Goal: Transaction & Acquisition: Purchase product/service

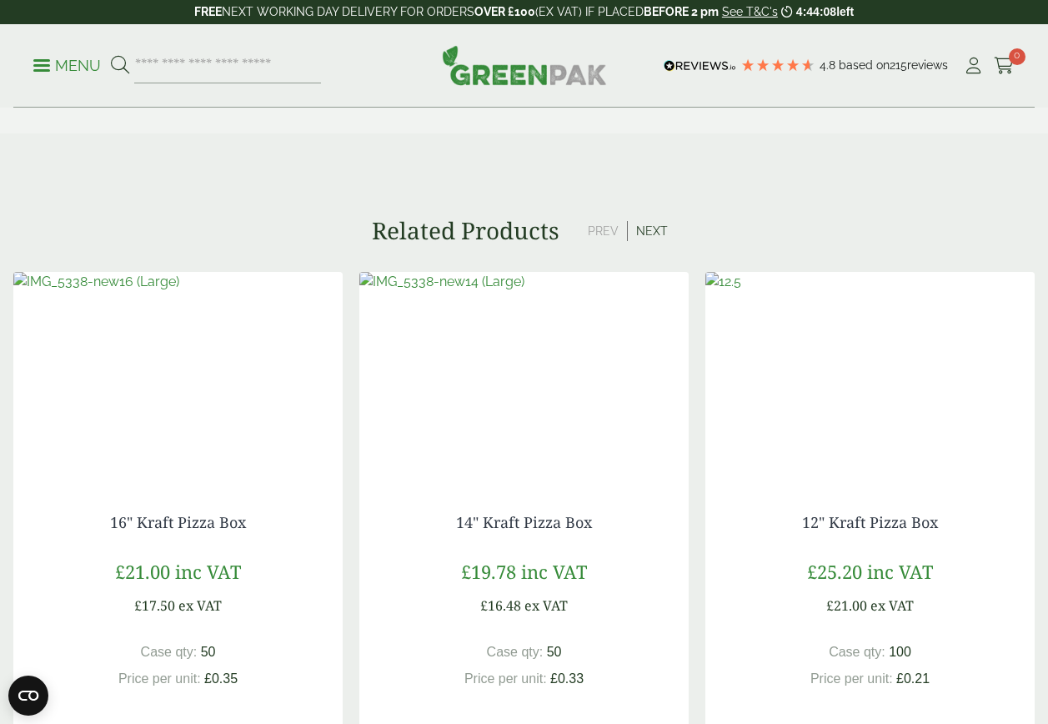
scroll to position [1667, 0]
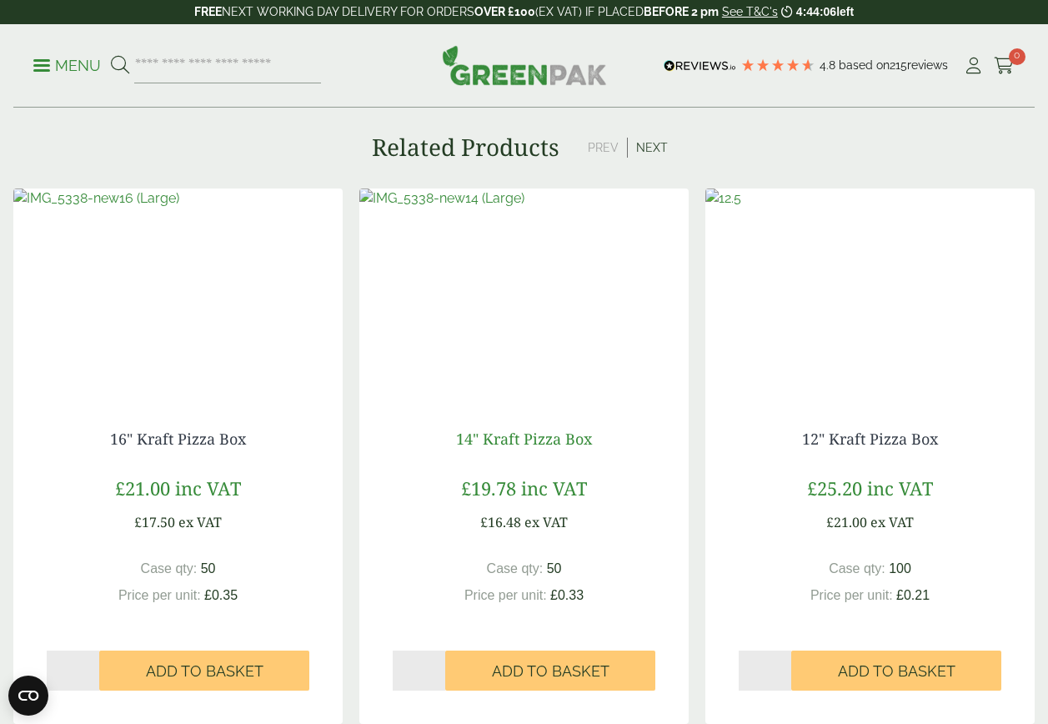
click at [519, 434] on link "14" Kraft Pizza Box" at bounding box center [524, 438] width 136 height 20
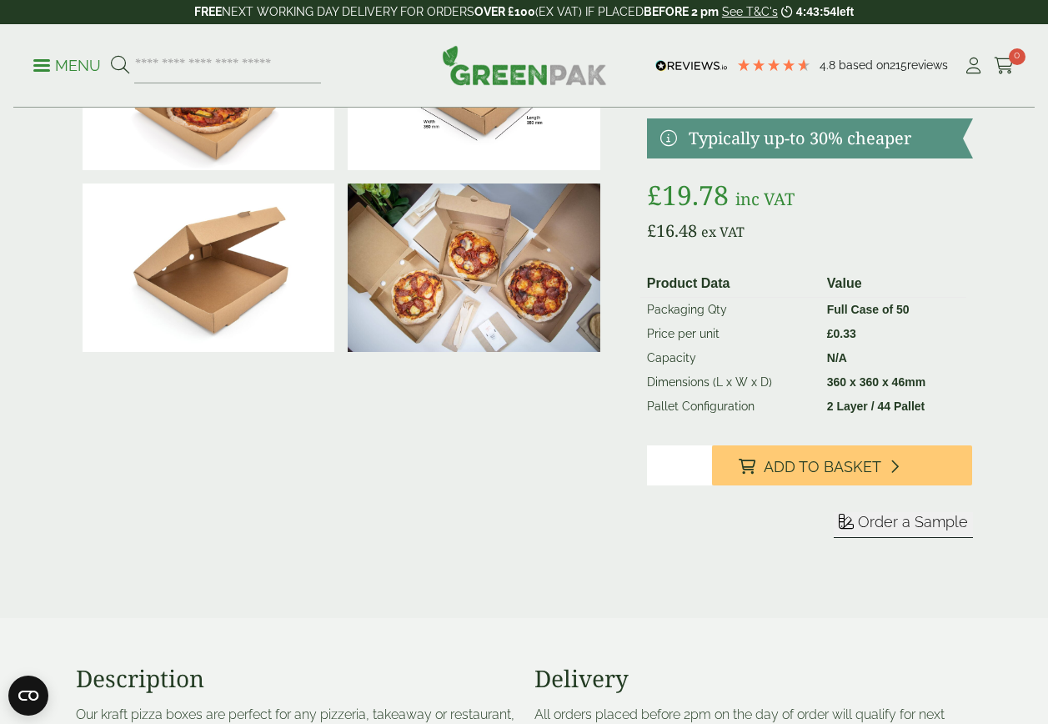
scroll to position [583, 0]
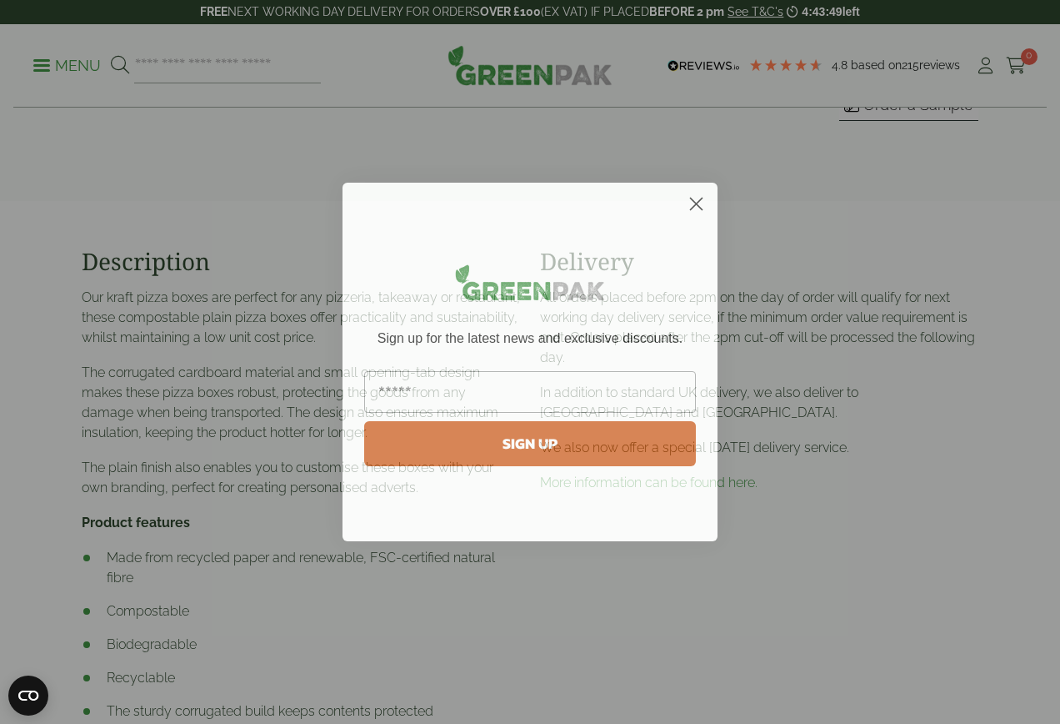
click at [691, 195] on circle "Close dialog" at bounding box center [697, 204] width 28 height 28
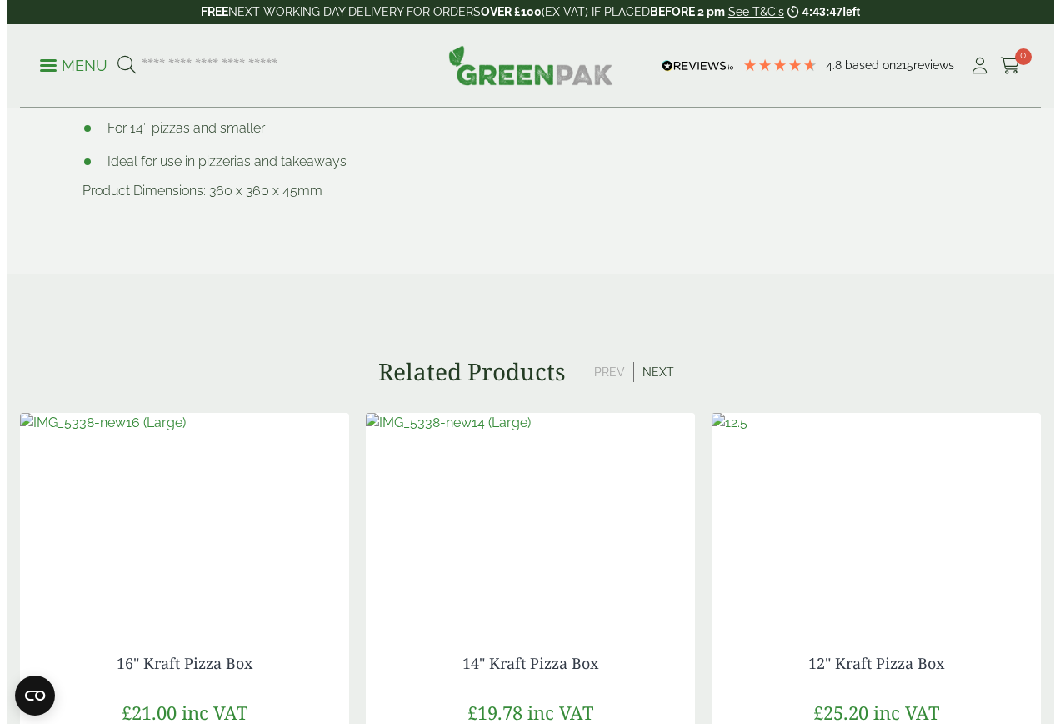
scroll to position [1417, 0]
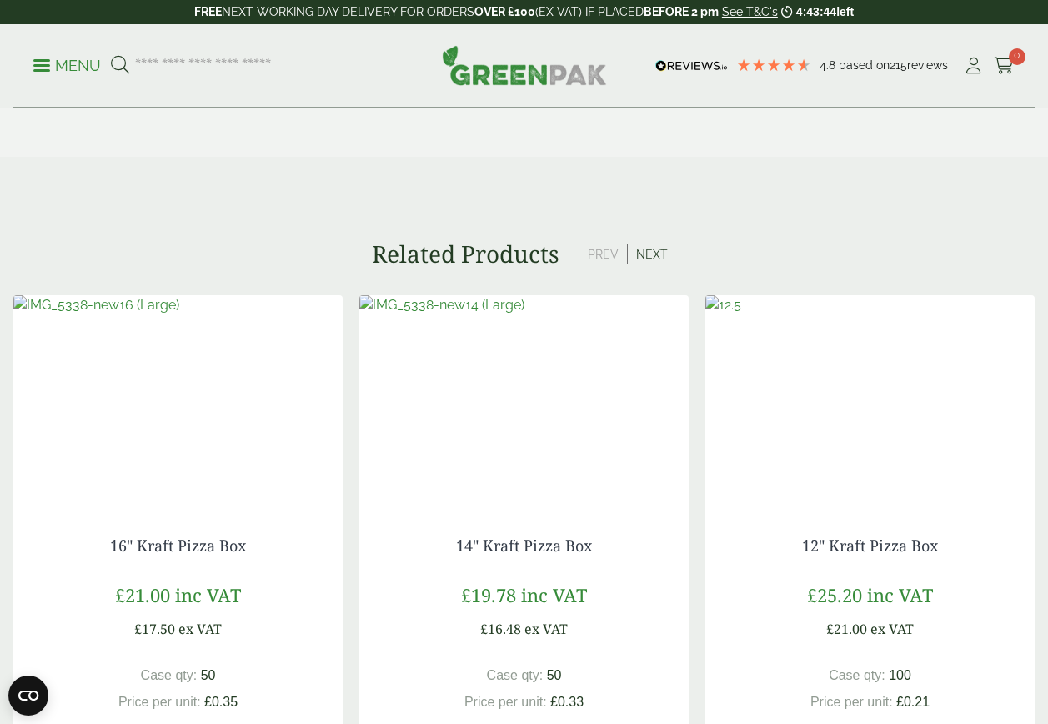
click at [74, 58] on p "Menu" at bounding box center [67, 66] width 68 height 20
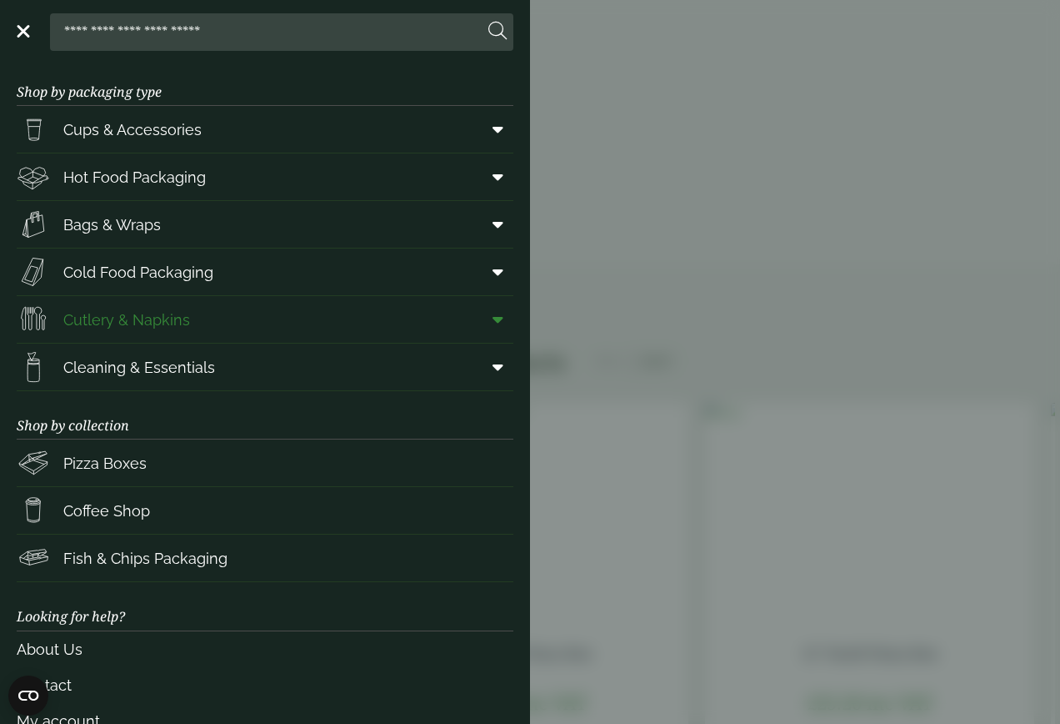
click at [125, 331] on span "Cutlery & Napkins" at bounding box center [103, 319] width 173 height 33
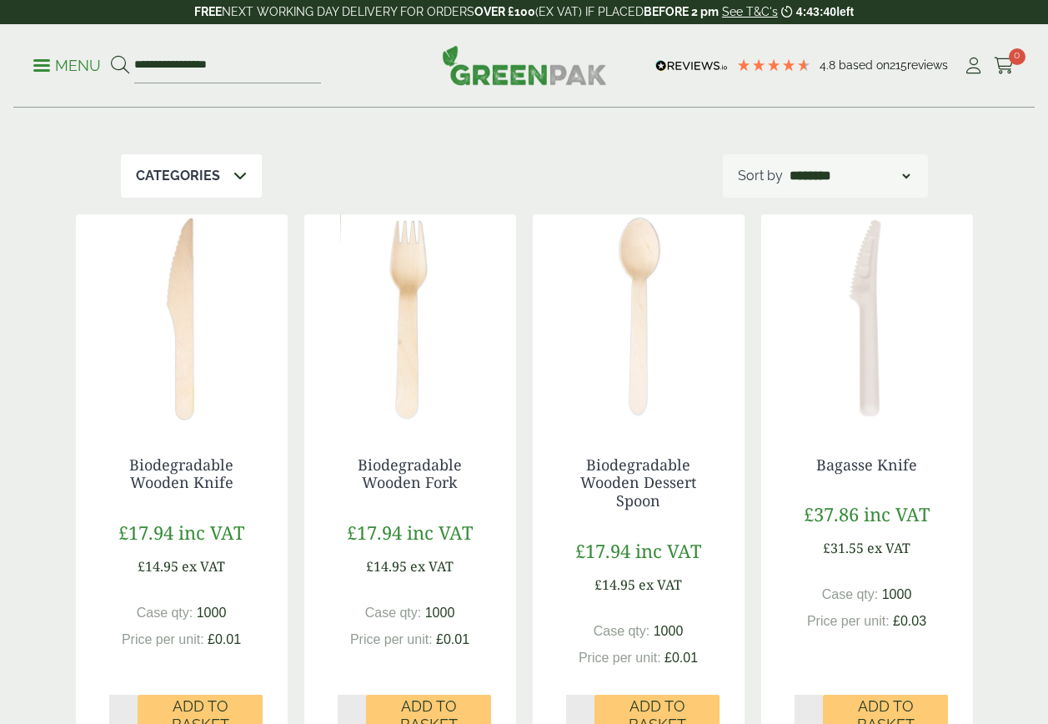
scroll to position [250, 0]
click at [252, 173] on div "Categories" at bounding box center [191, 175] width 141 height 43
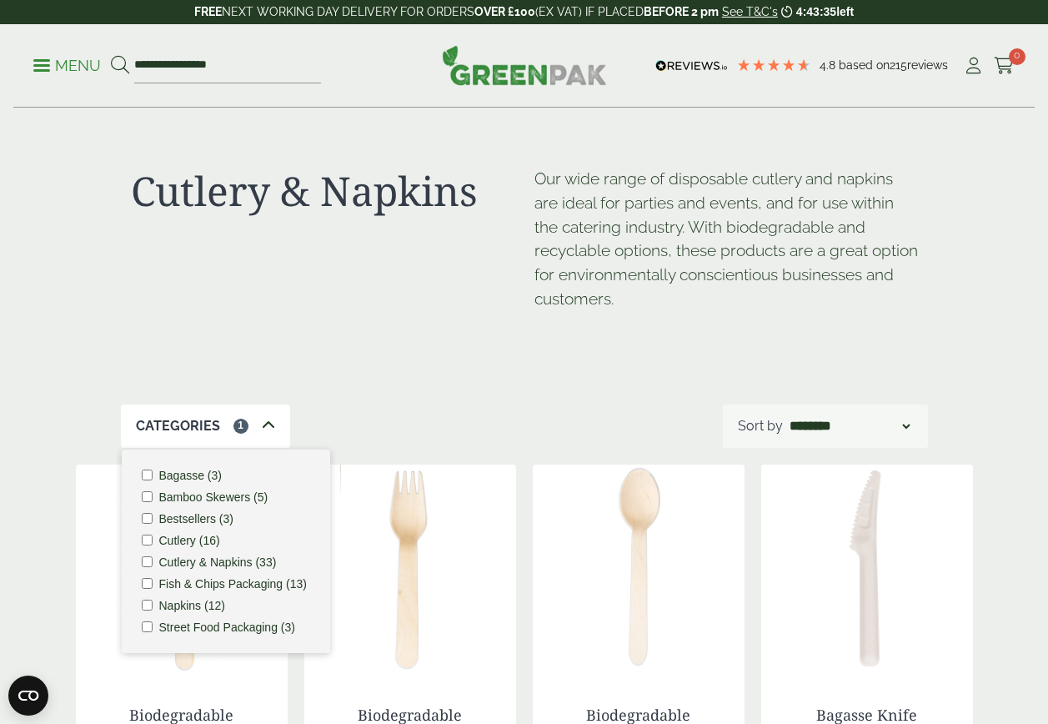
click at [362, 373] on div "Cutlery & Napkins Our wide range of disposable cutlery and napkins are ideal fo…" at bounding box center [524, 256] width 807 height 296
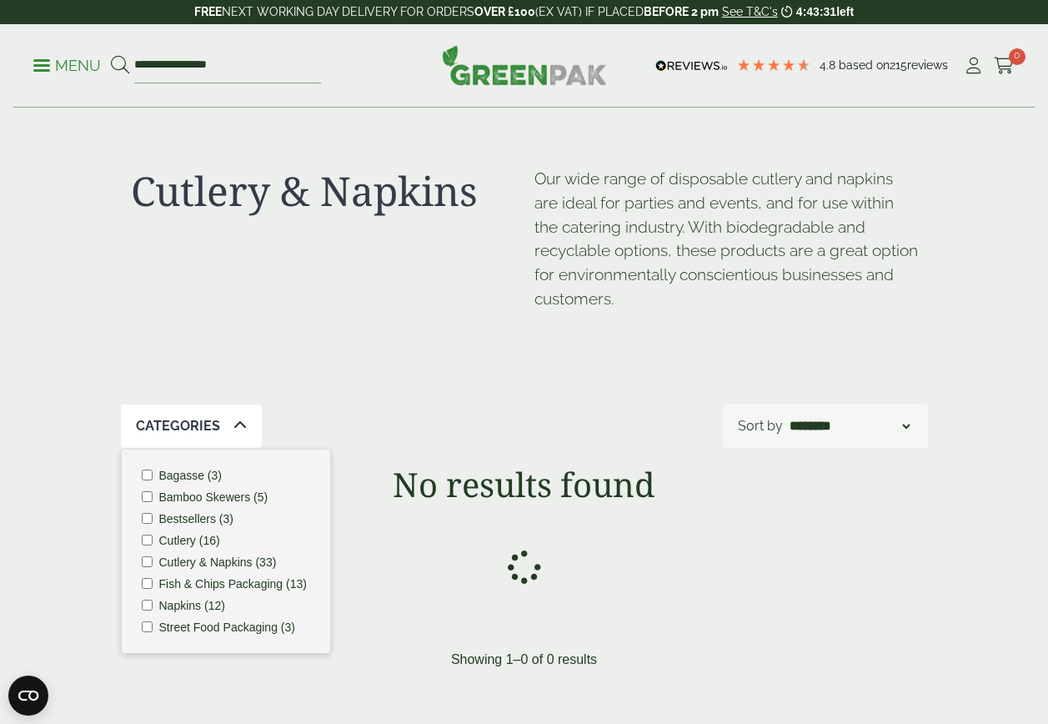
click at [144, 610] on li "Napkins (12)" at bounding box center [226, 605] width 168 height 12
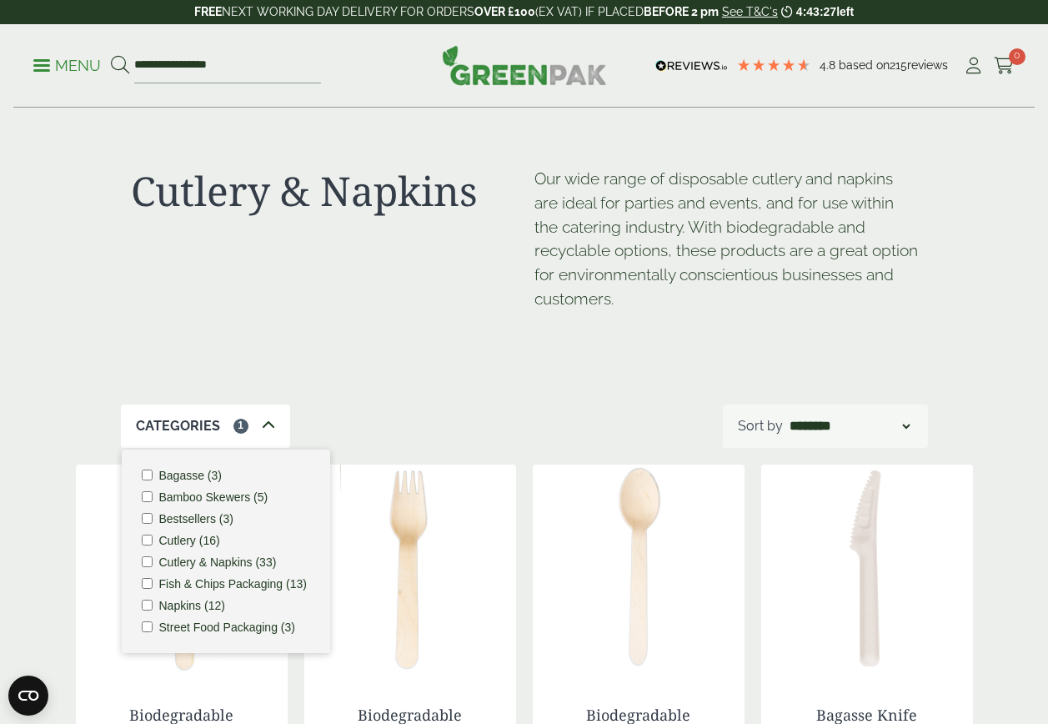
click at [263, 419] on icon at bounding box center [268, 424] width 13 height 13
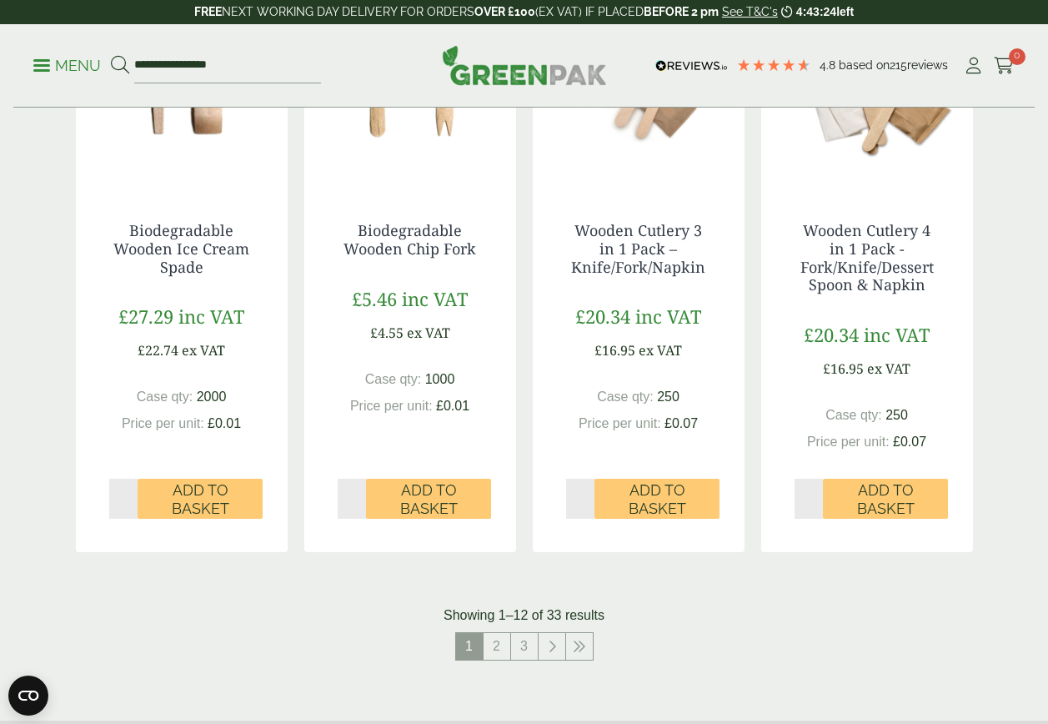
scroll to position [1750, 0]
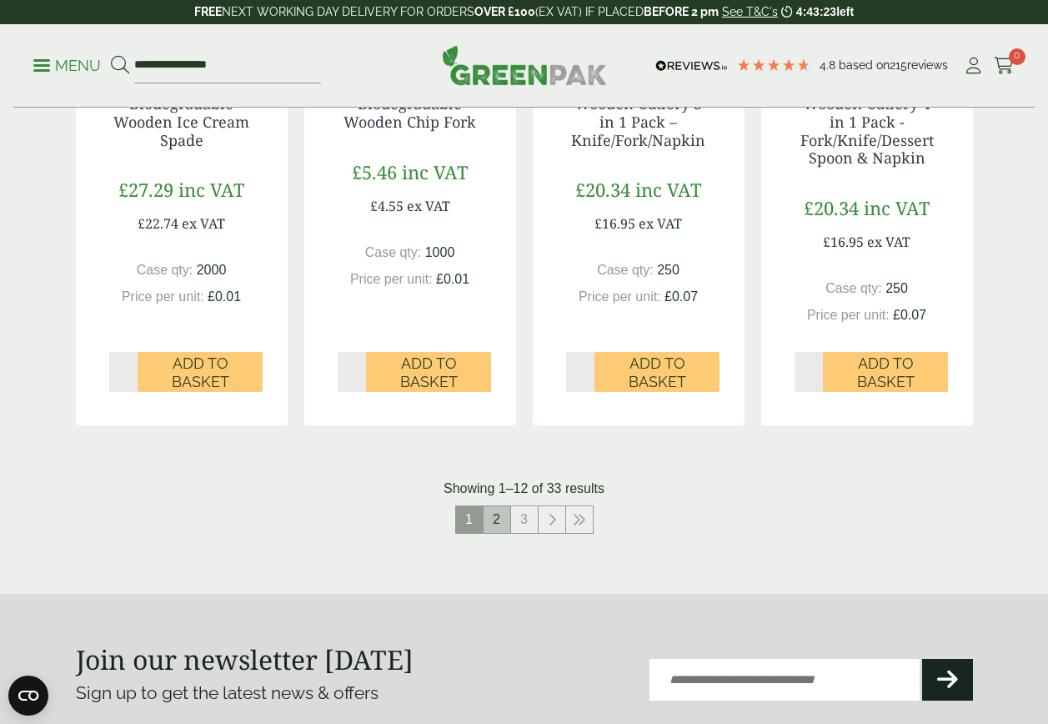
click at [498, 527] on link "2" at bounding box center [496, 519] width 27 height 27
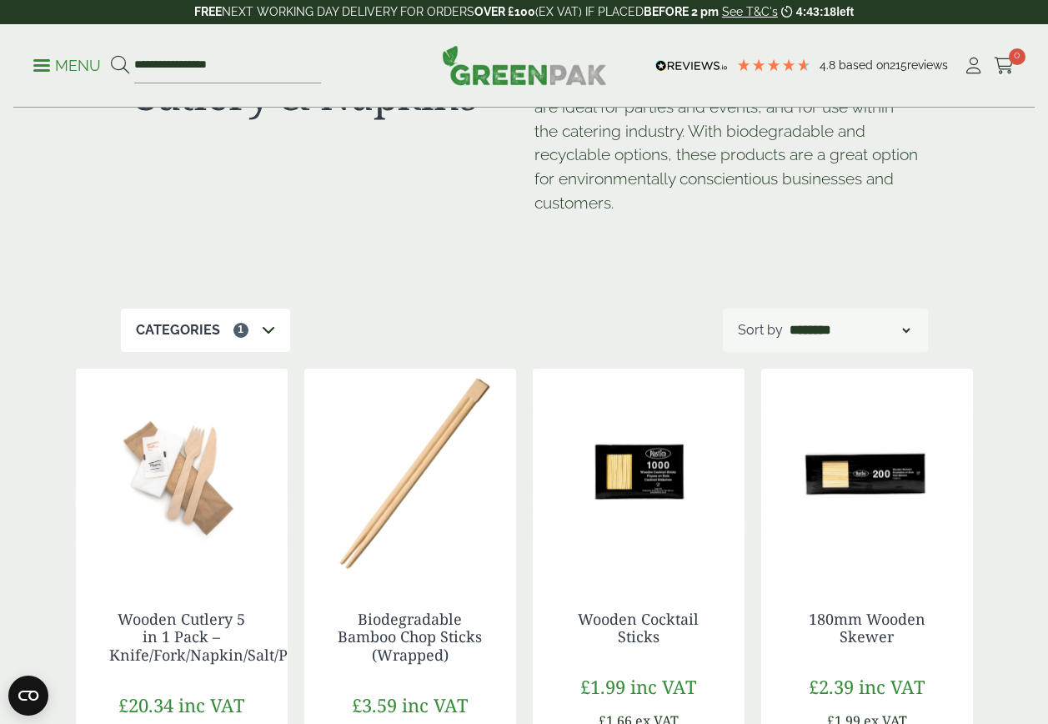
scroll to position [83, 0]
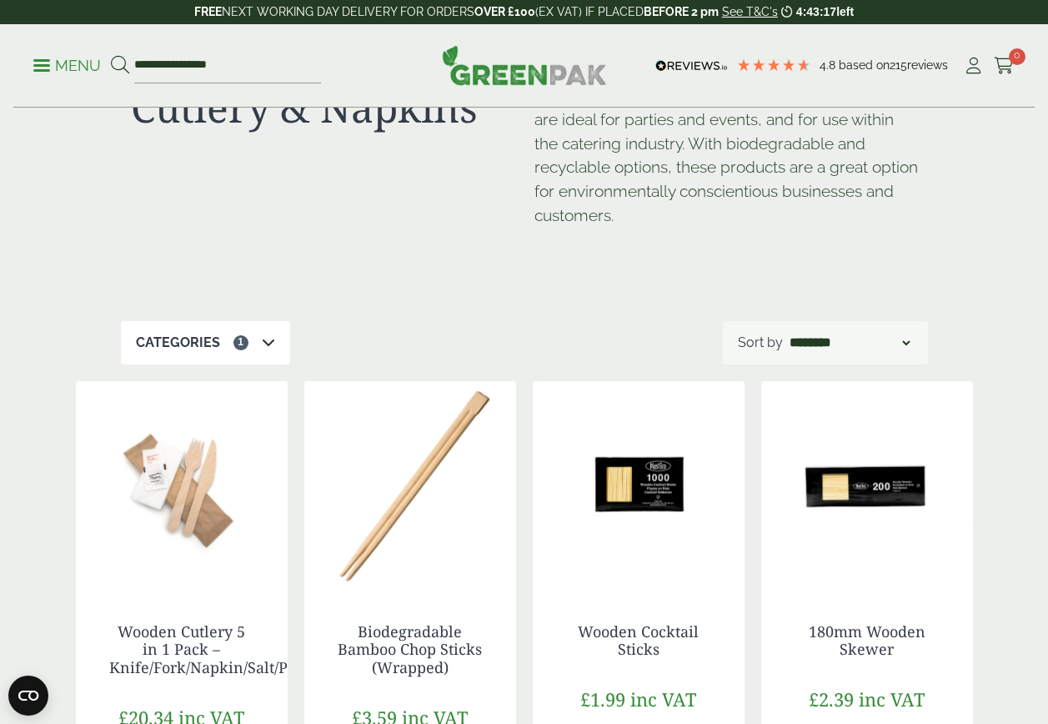
click at [874, 333] on select "**********" at bounding box center [849, 343] width 127 height 20
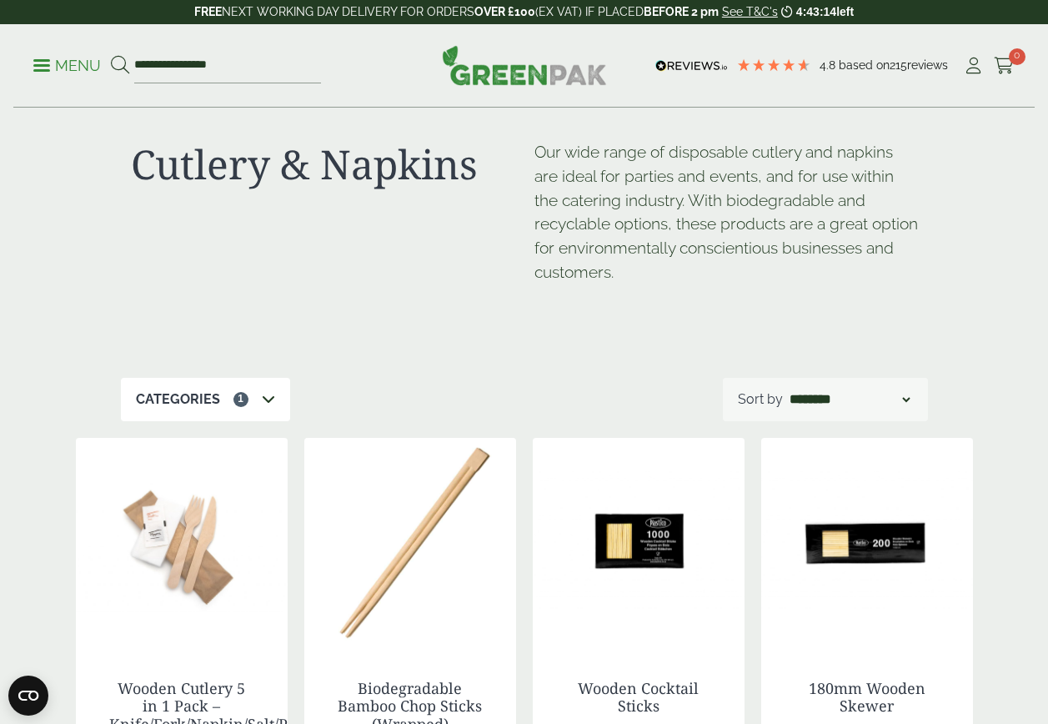
scroll to position [0, 0]
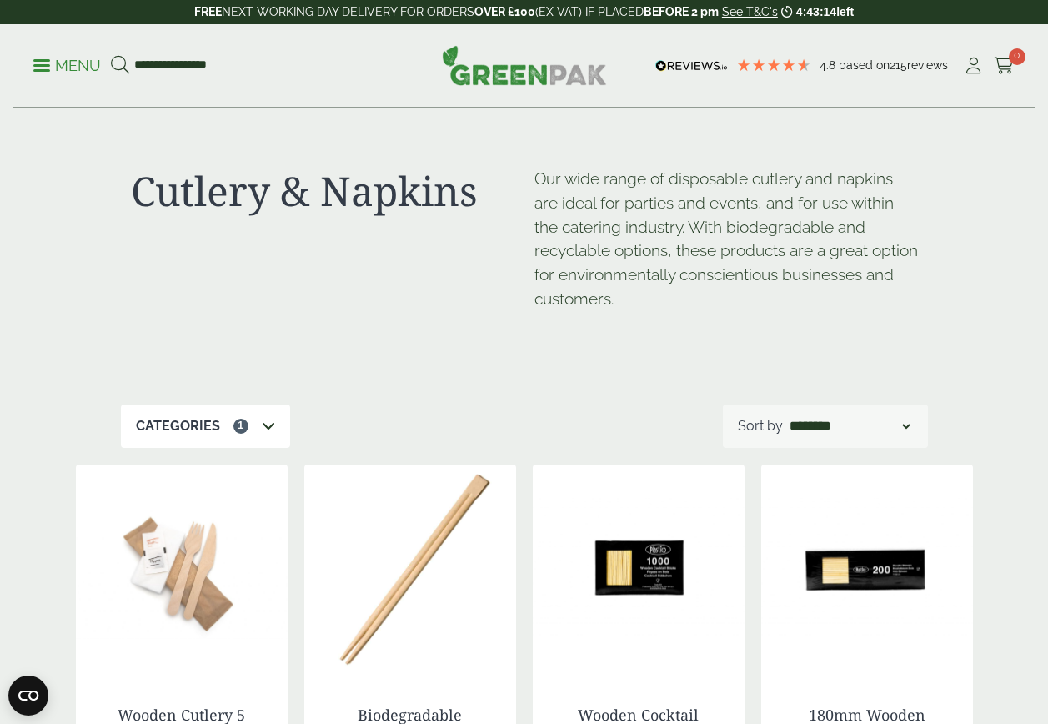
click at [213, 57] on input "**********" at bounding box center [227, 65] width 187 height 35
drag, startPoint x: 185, startPoint y: 67, endPoint x: 2, endPoint y: 37, distance: 185.8
click at [2, 37] on div "**********" at bounding box center [524, 65] width 1048 height 83
type input "*******"
click at [111, 55] on button at bounding box center [120, 66] width 18 height 22
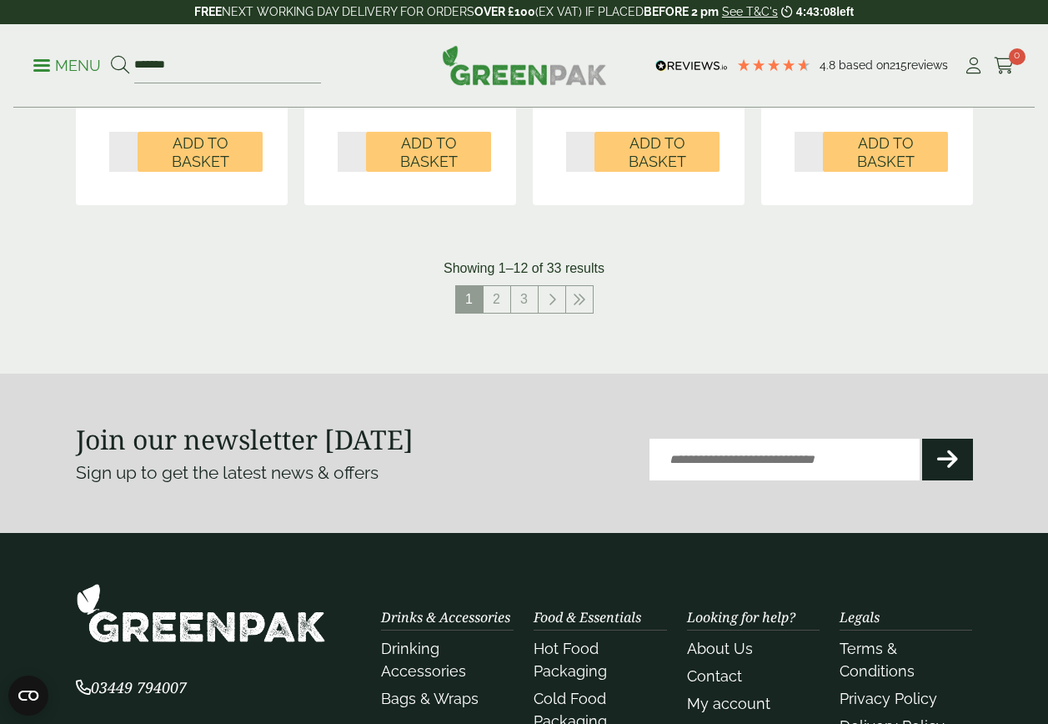
scroll to position [1917, 0]
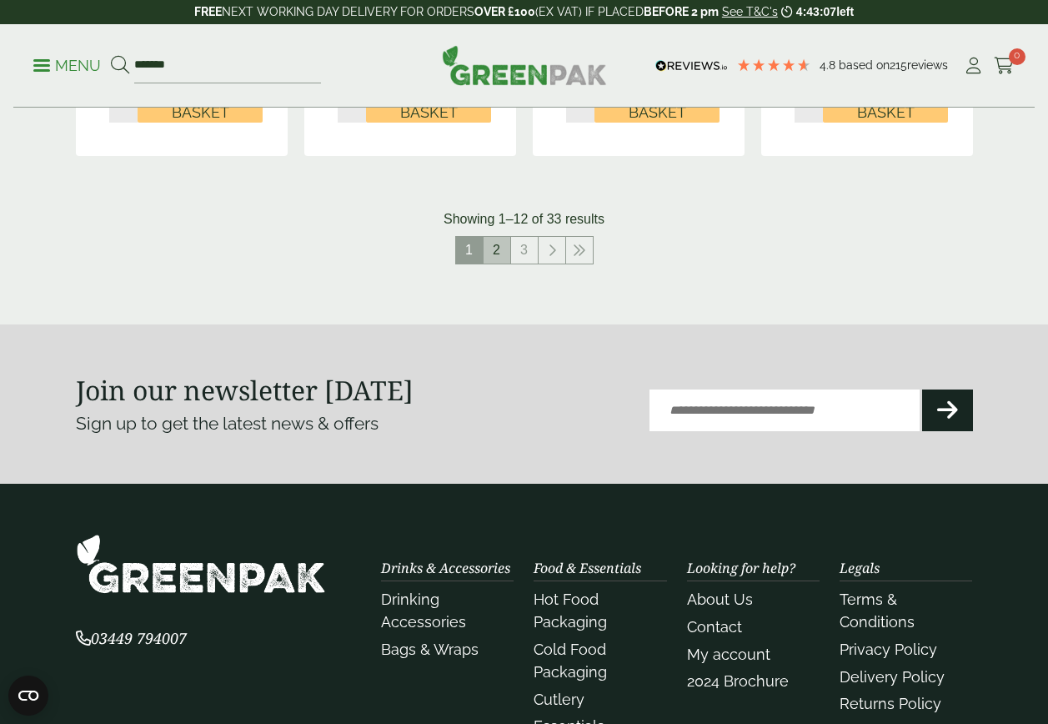
click at [498, 244] on link "2" at bounding box center [496, 250] width 27 height 27
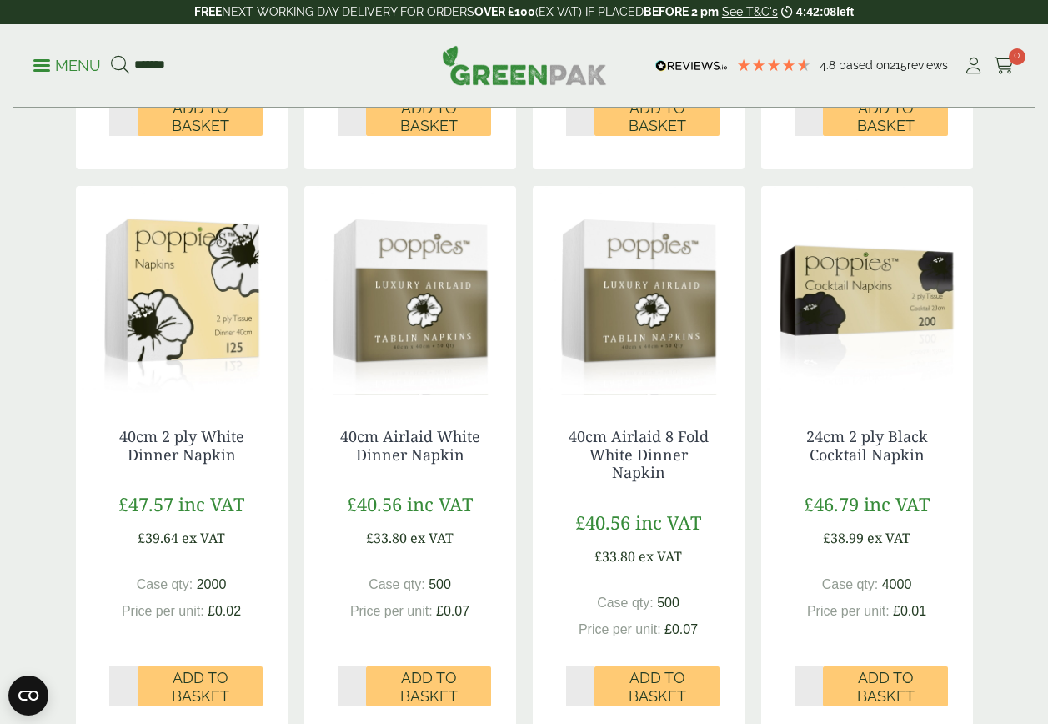
scroll to position [1649, 0]
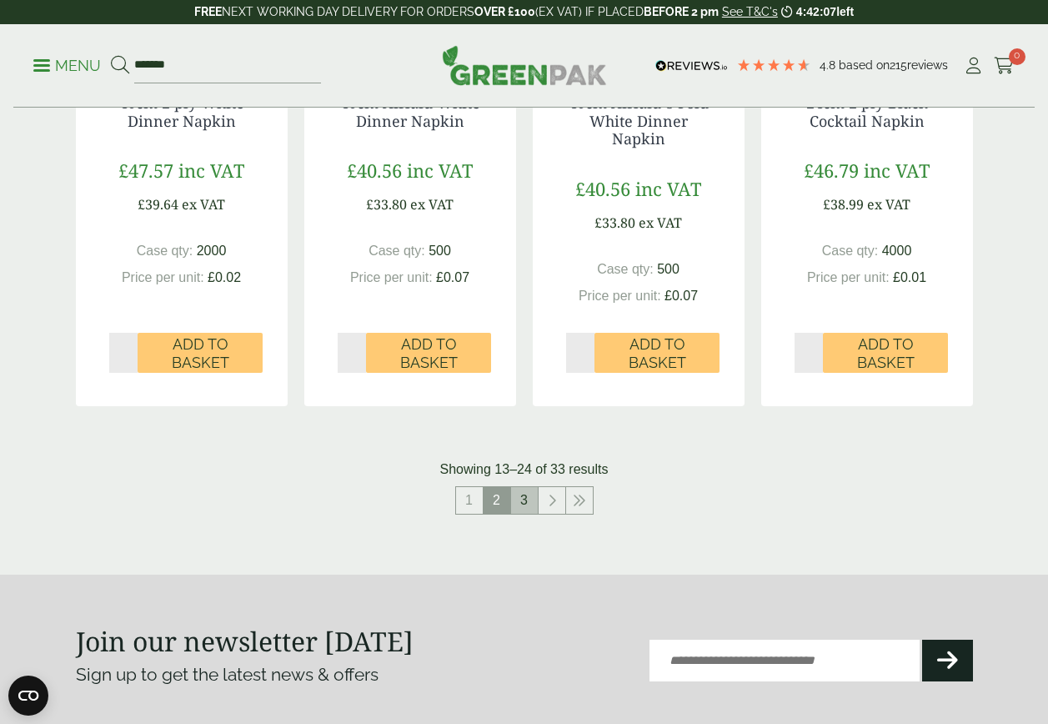
click at [521, 496] on link "3" at bounding box center [524, 500] width 27 height 27
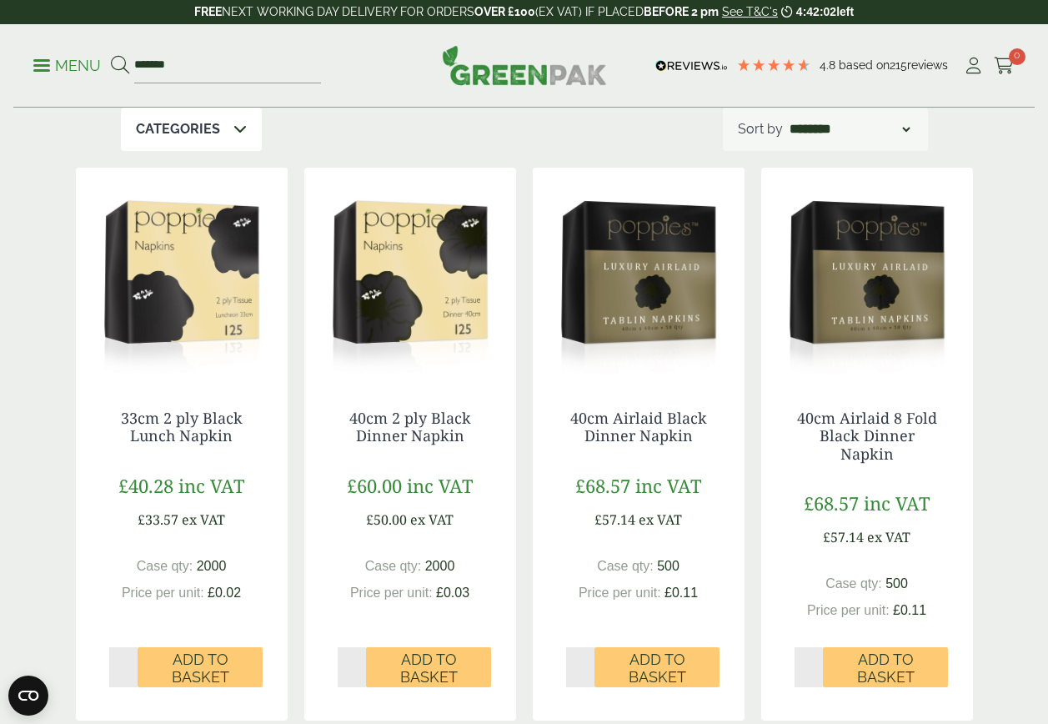
scroll to position [232, 0]
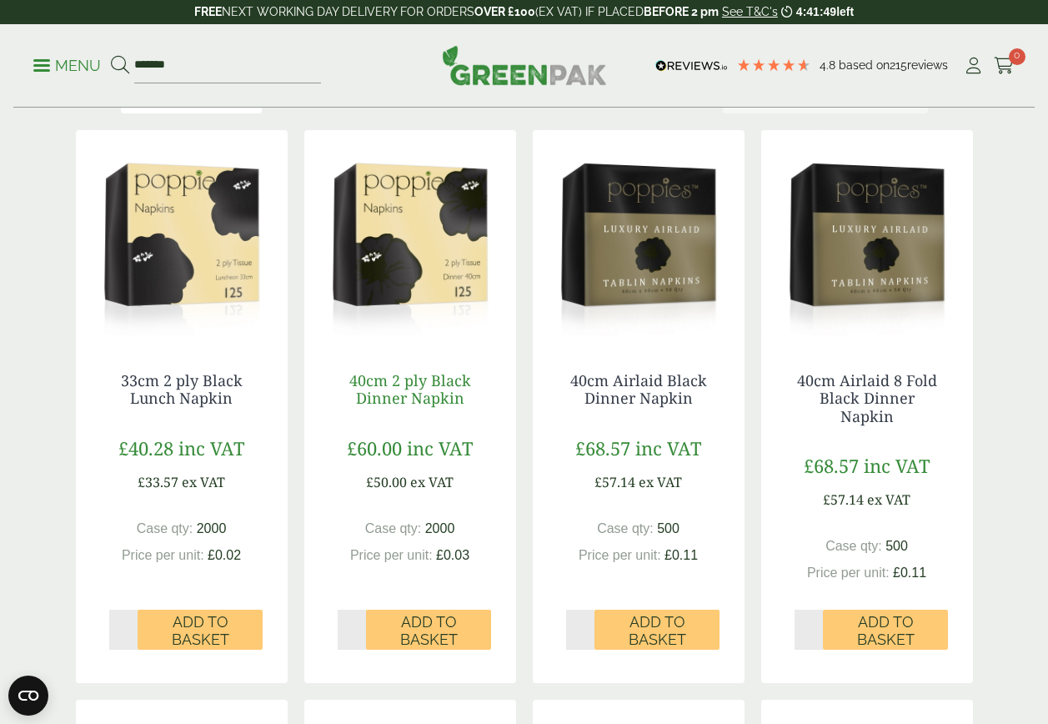
click at [428, 388] on link "40cm 2 ply Black Dinner Napkin" at bounding box center [410, 389] width 122 height 38
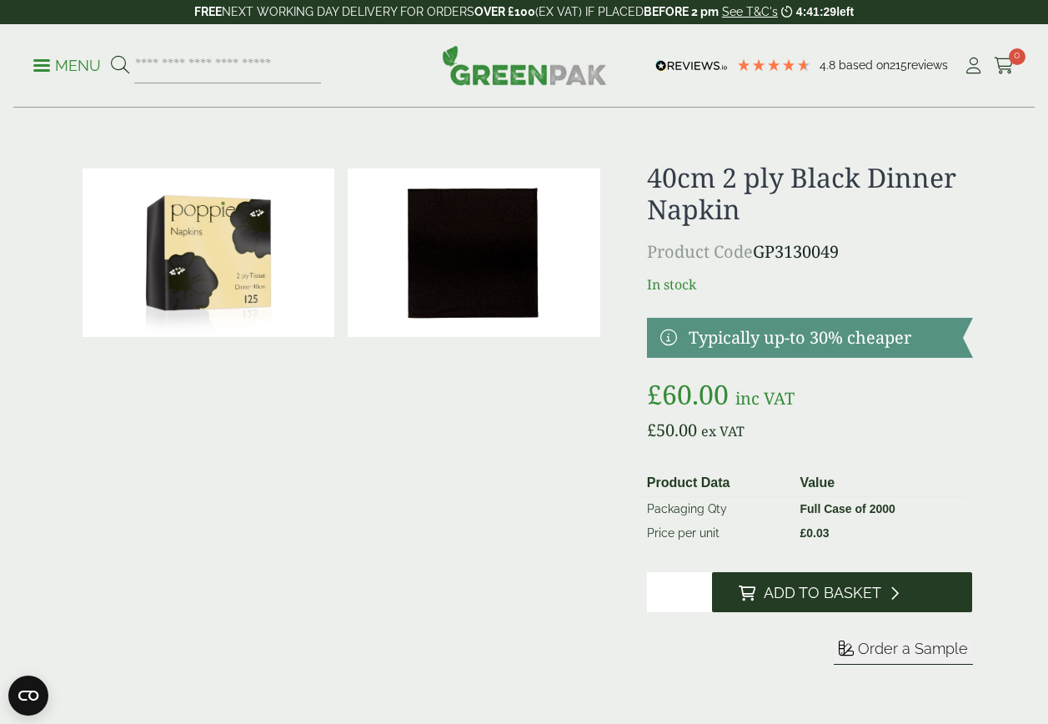
click at [867, 593] on span "Add to Basket" at bounding box center [823, 592] width 118 height 18
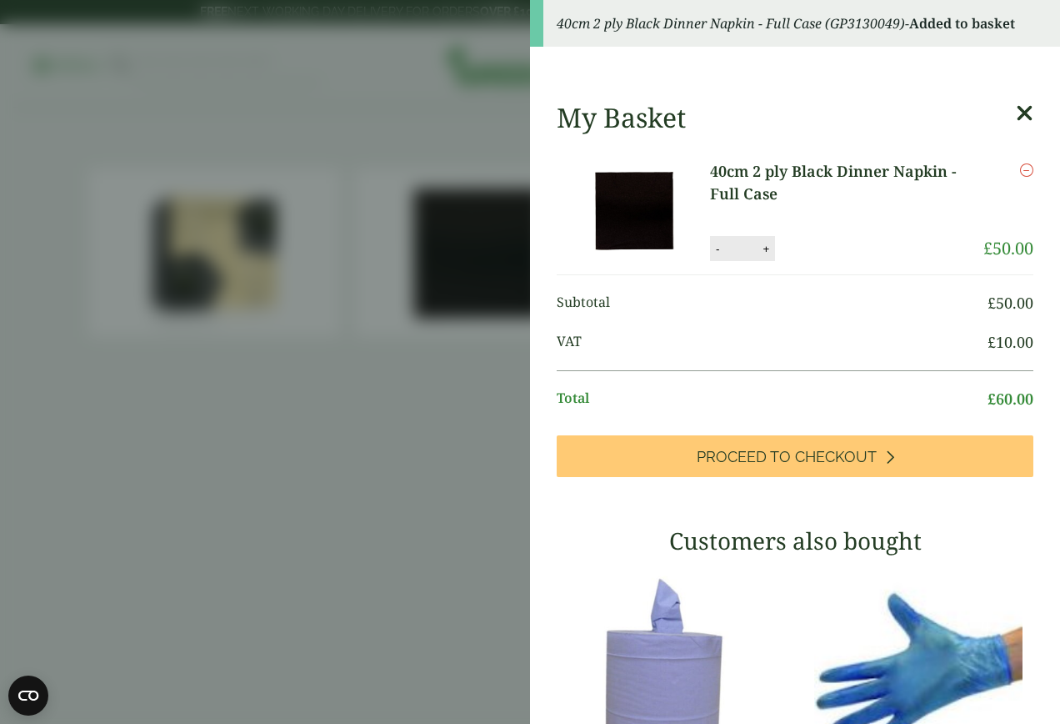
drag, startPoint x: 704, startPoint y: 203, endPoint x: 661, endPoint y: 198, distance: 43.5
click at [661, 198] on aside "40cm 2 ply Black Dinner Napkin - Full Case (GP3130049) - Added to basket My Bas…" at bounding box center [530, 362] width 1060 height 724
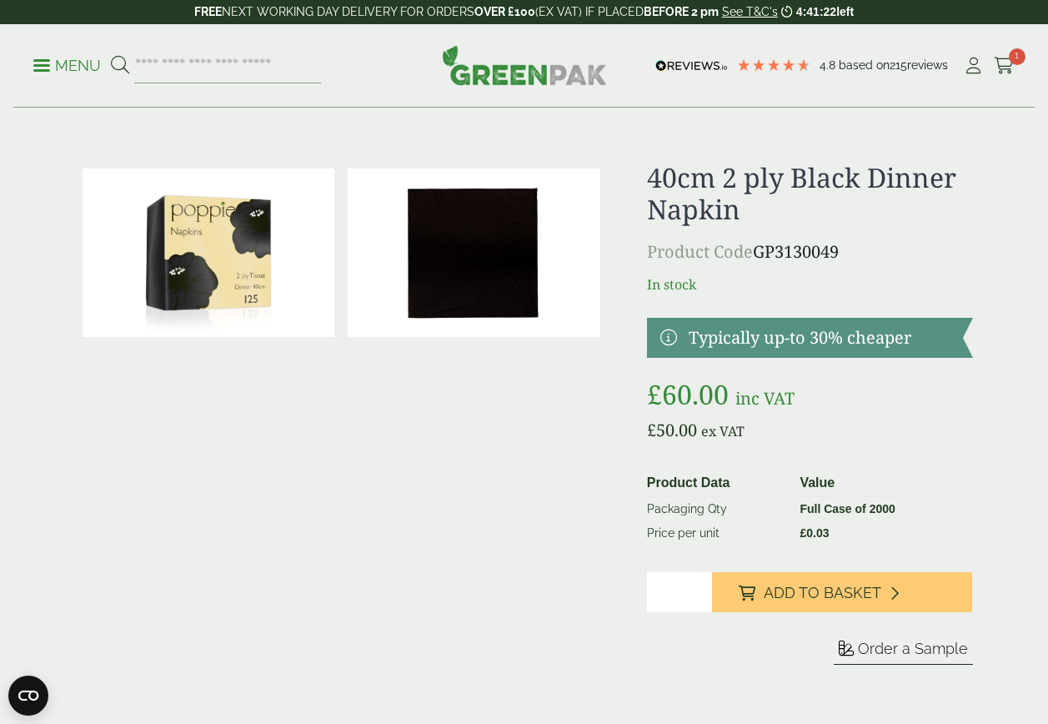
click at [30, 63] on div "Menu 4.8 Based on 215 reviews My Account 1" at bounding box center [523, 65] width 1021 height 83
click at [37, 64] on span at bounding box center [41, 65] width 17 height 3
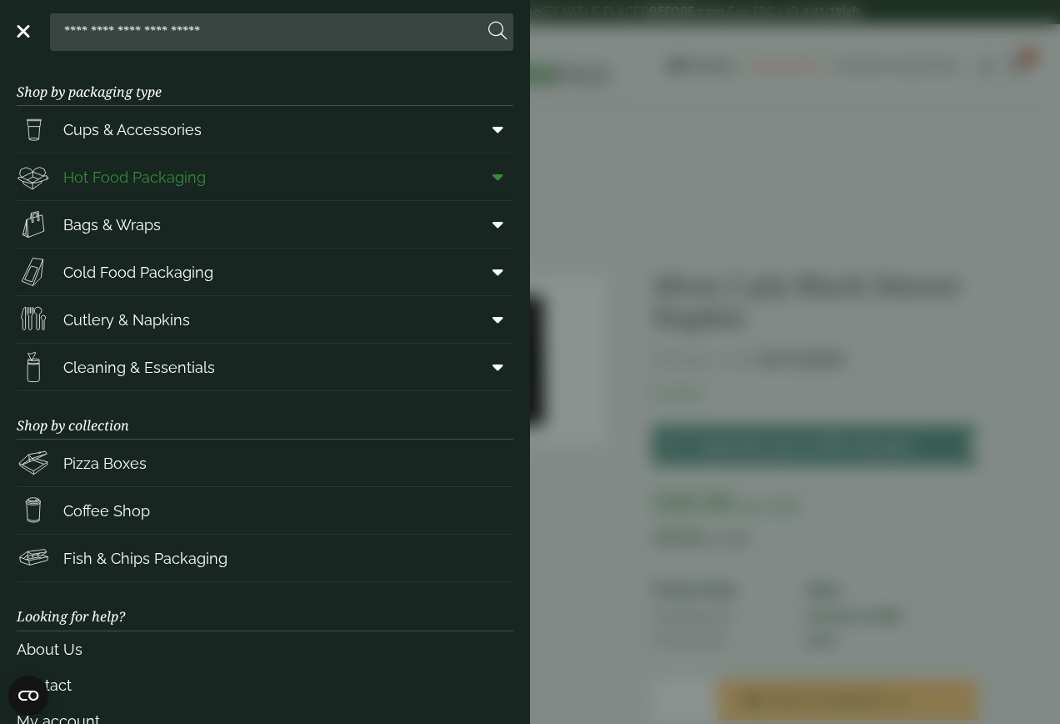
click at [170, 186] on span "Hot Food Packaging" at bounding box center [134, 177] width 143 height 23
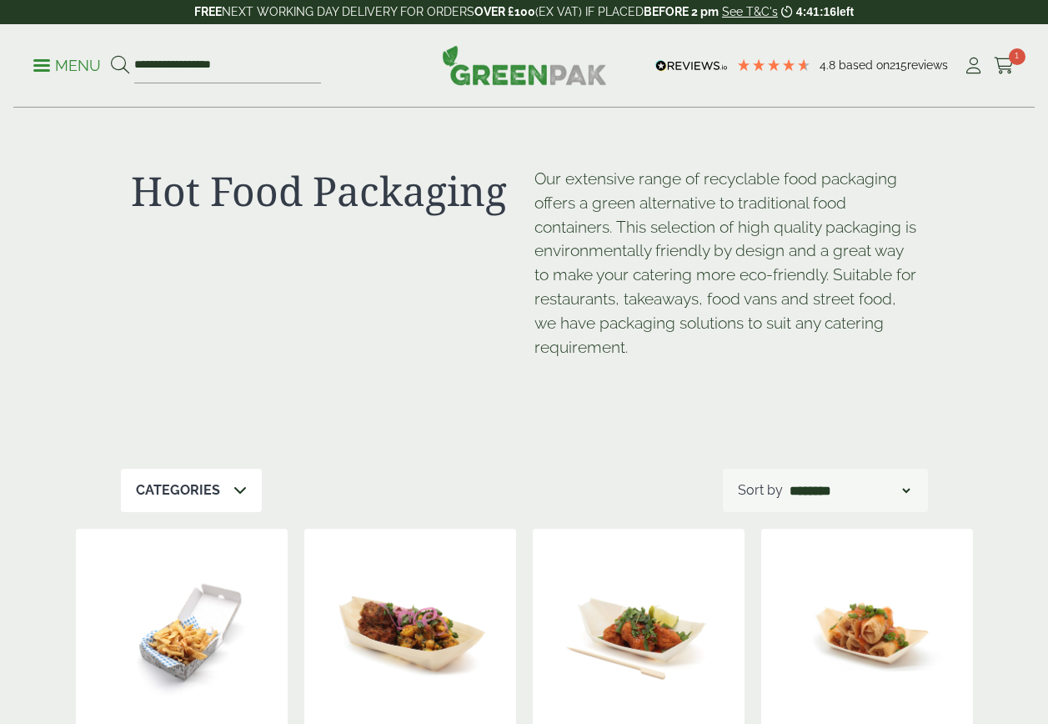
click at [237, 488] on icon at bounding box center [239, 489] width 13 height 13
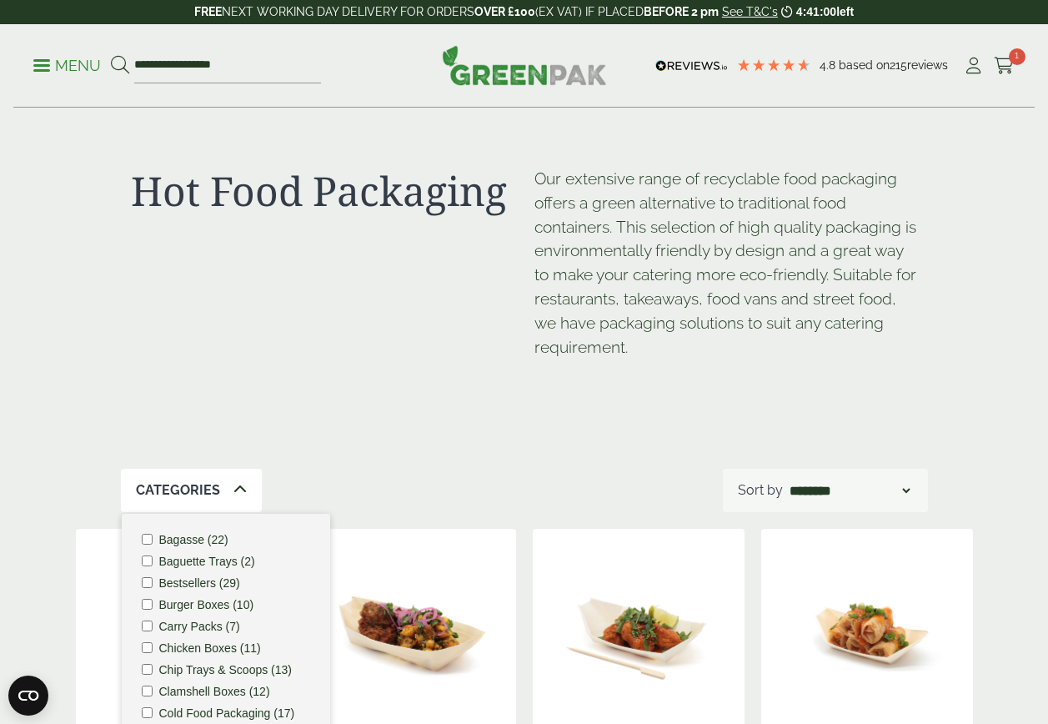
click at [59, 65] on p "Menu" at bounding box center [67, 66] width 68 height 20
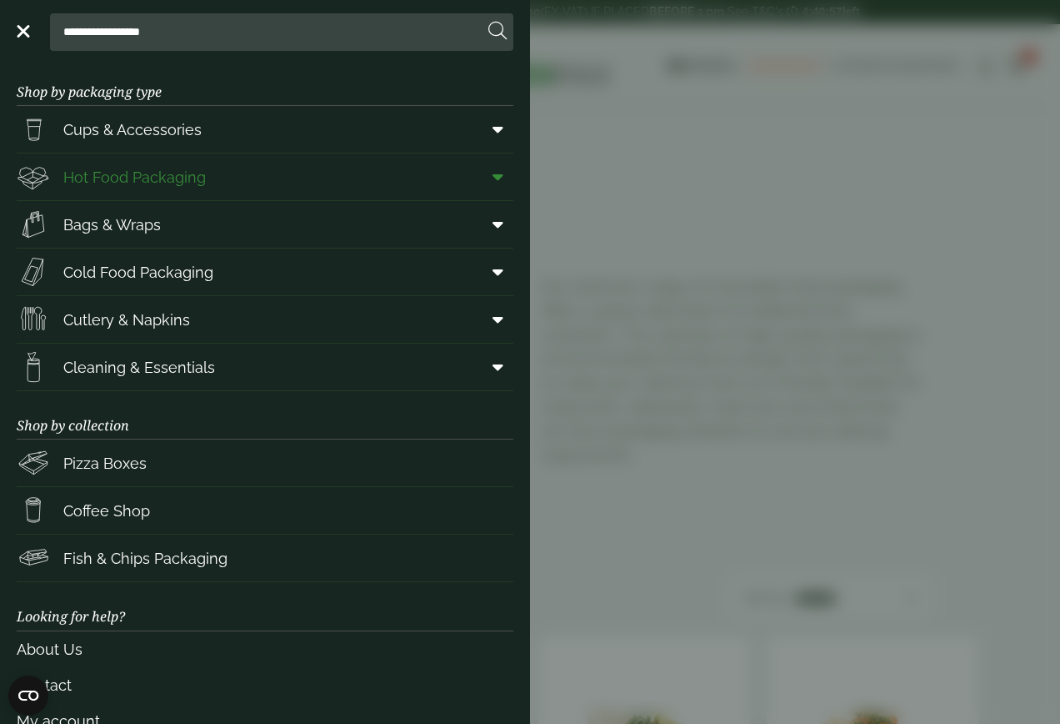
click at [489, 190] on span at bounding box center [495, 177] width 38 height 32
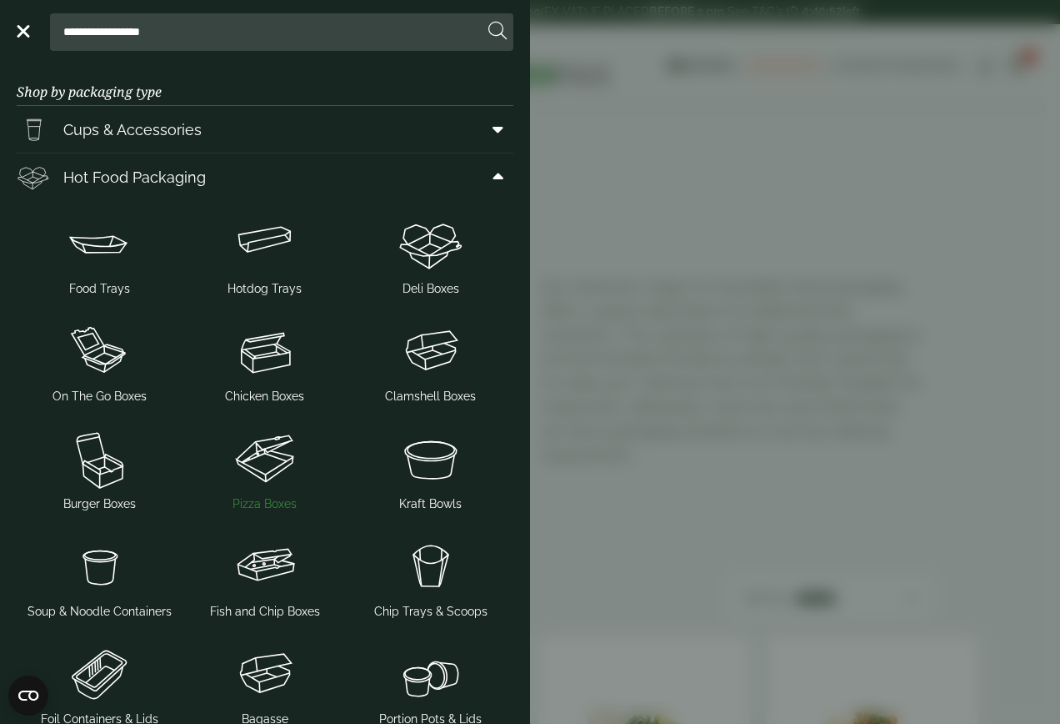
click at [291, 478] on img at bounding box center [265, 458] width 153 height 67
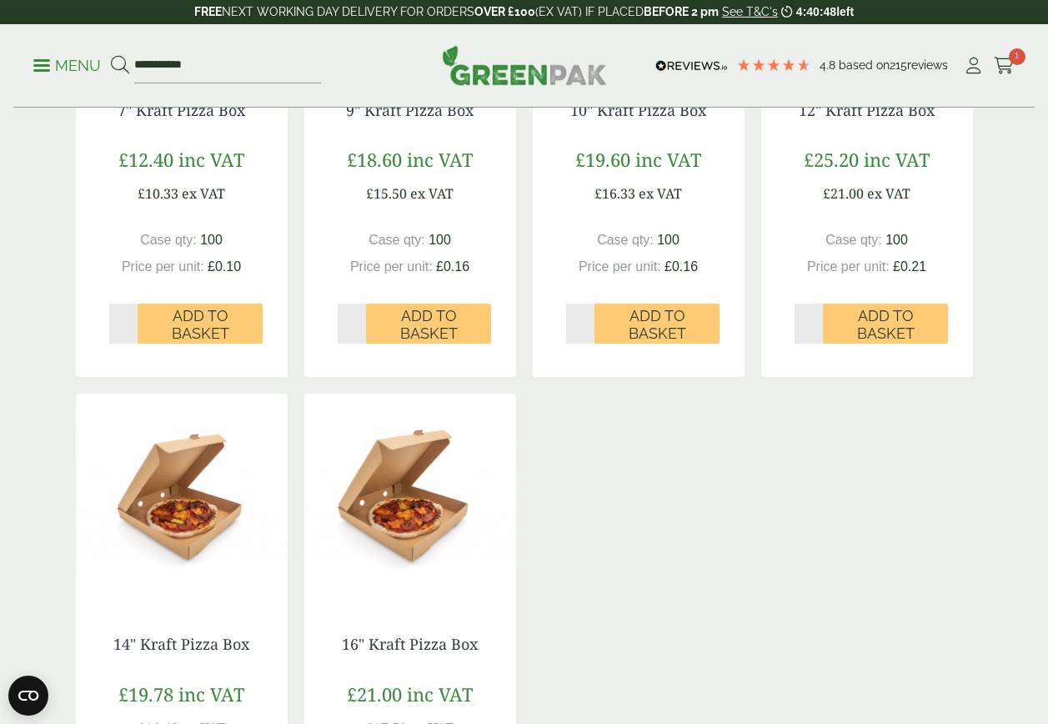
scroll to position [834, 0]
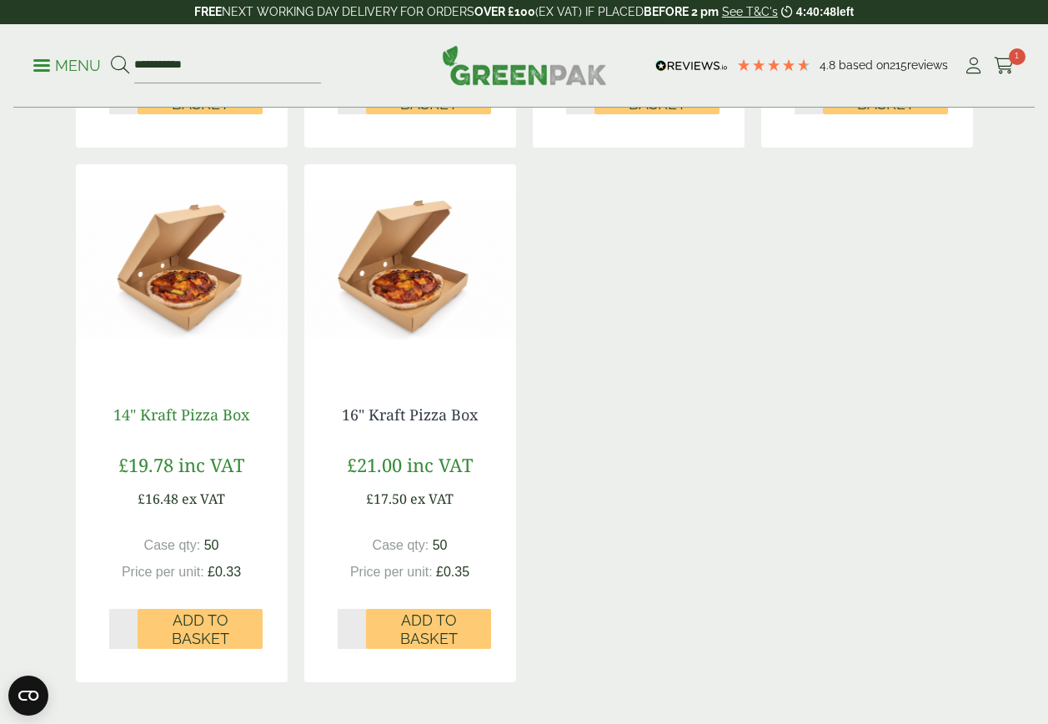
click at [208, 408] on link "14" Kraft Pizza Box" at bounding box center [181, 414] width 136 height 20
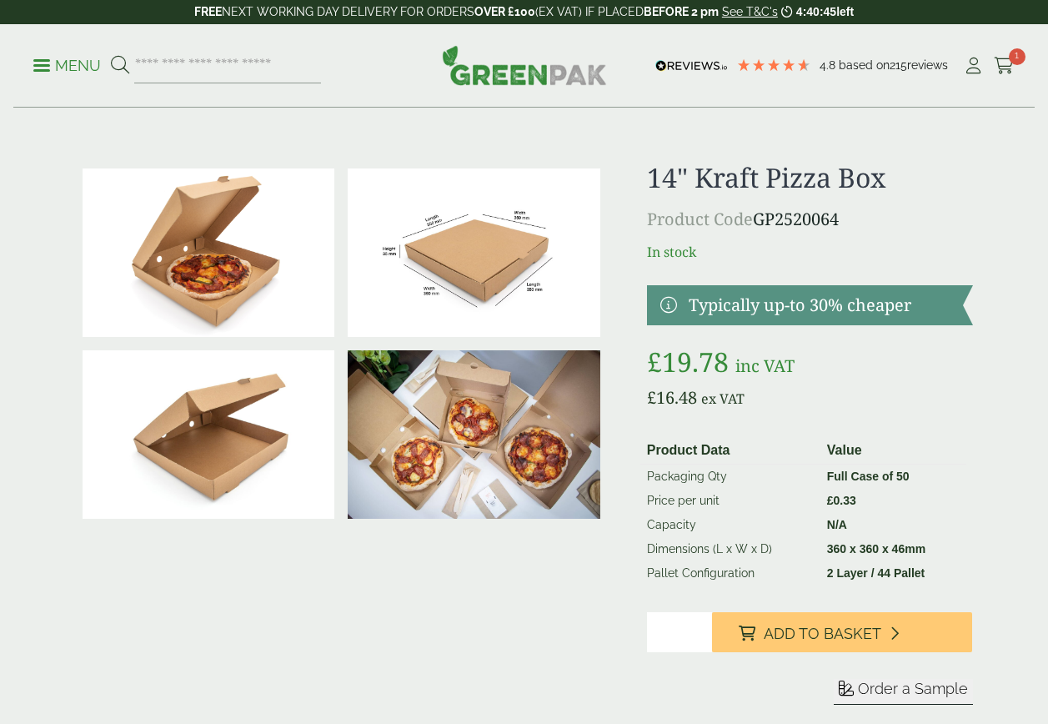
click at [667, 633] on input "*" at bounding box center [679, 632] width 65 height 40
type input "*"
click at [698, 628] on input "*" at bounding box center [679, 632] width 65 height 40
drag, startPoint x: 765, startPoint y: 634, endPoint x: 766, endPoint y: 604, distance: 30.0
click at [766, 634] on span "Add to Basket" at bounding box center [823, 633] width 118 height 18
